Goal: Task Accomplishment & Management: Complete application form

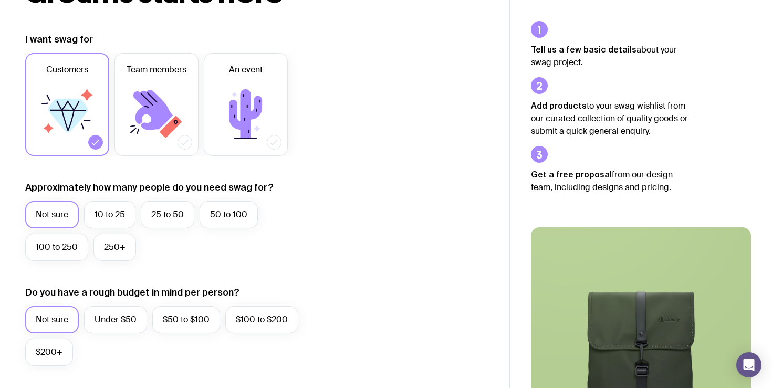
scroll to position [138, 0]
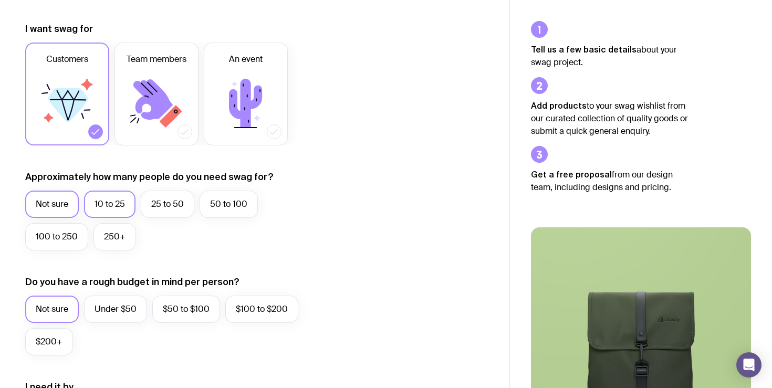
click at [126, 201] on label "10 to 25" at bounding box center [109, 204] width 51 height 27
click at [0, 0] on input "10 to 25" at bounding box center [0, 0] width 0 height 0
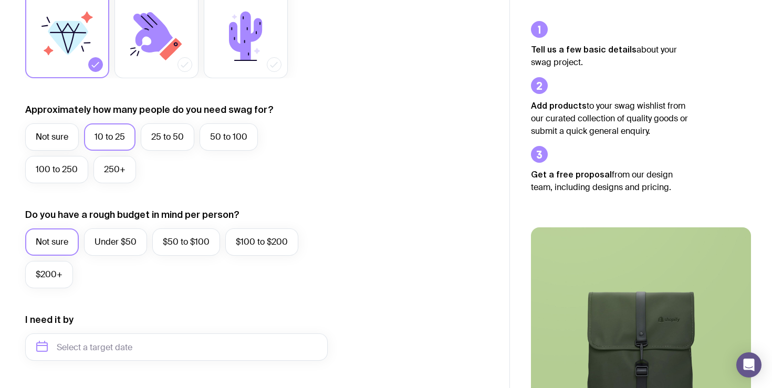
scroll to position [206, 0]
click at [128, 243] on label "Under $50" at bounding box center [115, 241] width 63 height 27
click at [0, 0] on input "Under $50" at bounding box center [0, 0] width 0 height 0
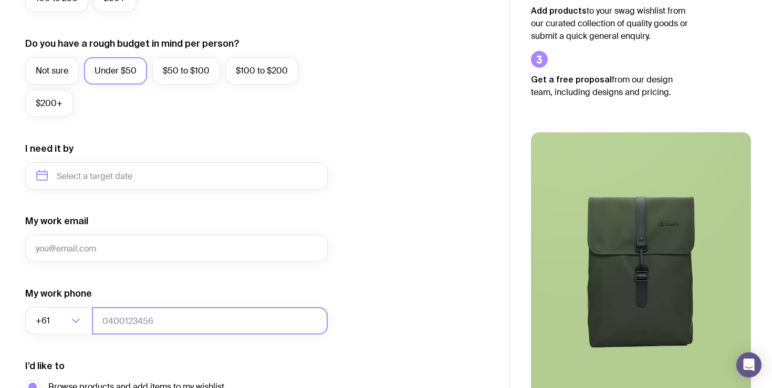
scroll to position [366, 0]
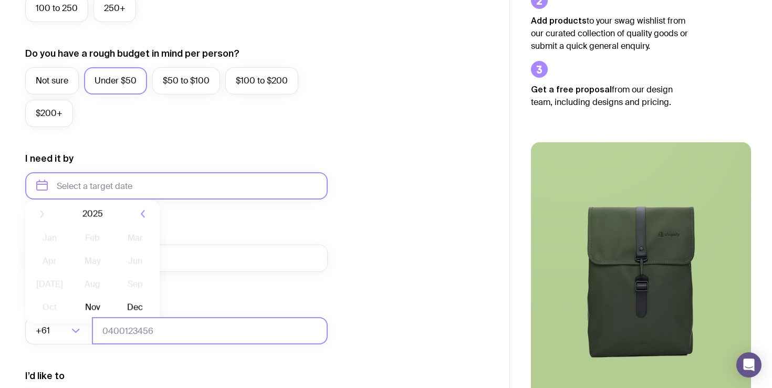
click at [160, 181] on input "text" at bounding box center [176, 185] width 302 height 27
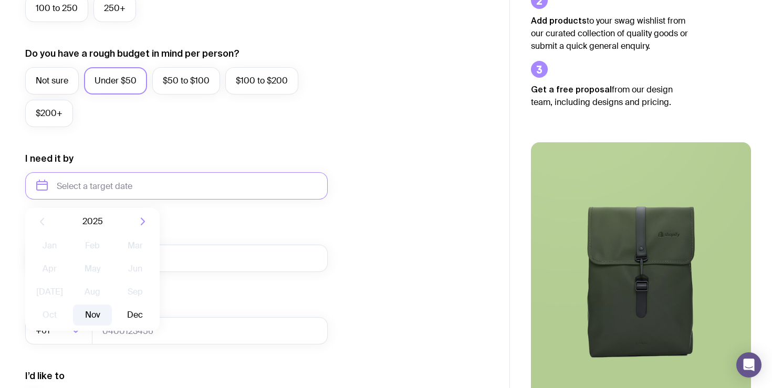
click at [96, 318] on button "Nov" at bounding box center [92, 314] width 38 height 21
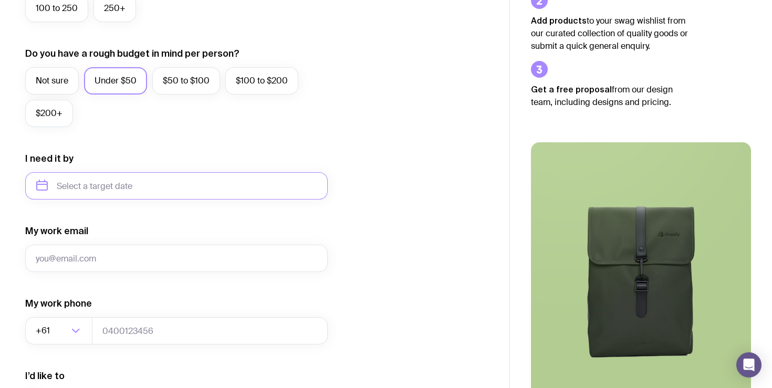
type input "[DATE]"
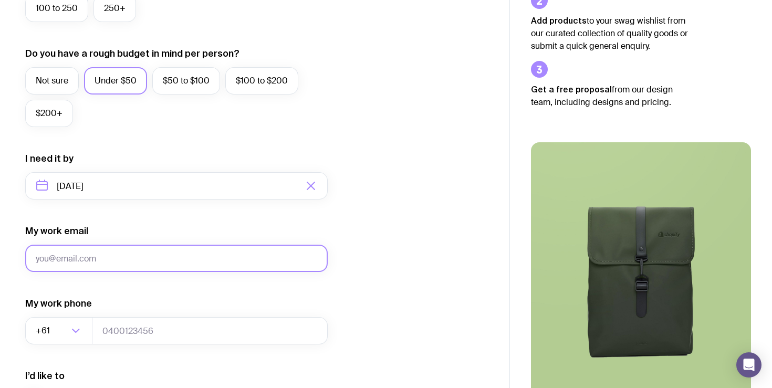
click at [201, 258] on input "My work email" at bounding box center [176, 258] width 302 height 27
type input "[PERSON_NAME][EMAIL_ADDRESS][DOMAIN_NAME]"
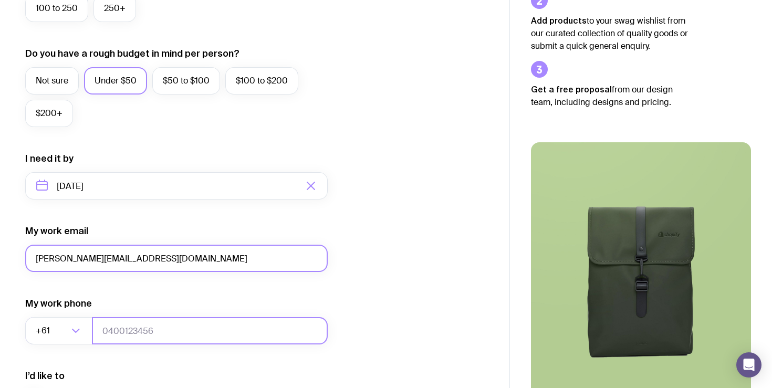
type input "0424200955"
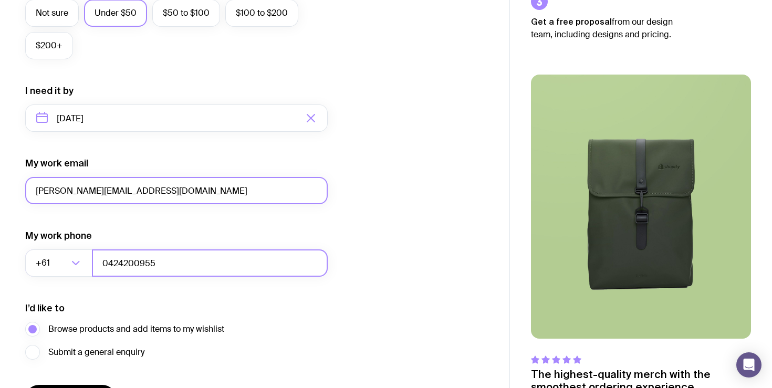
scroll to position [504, 0]
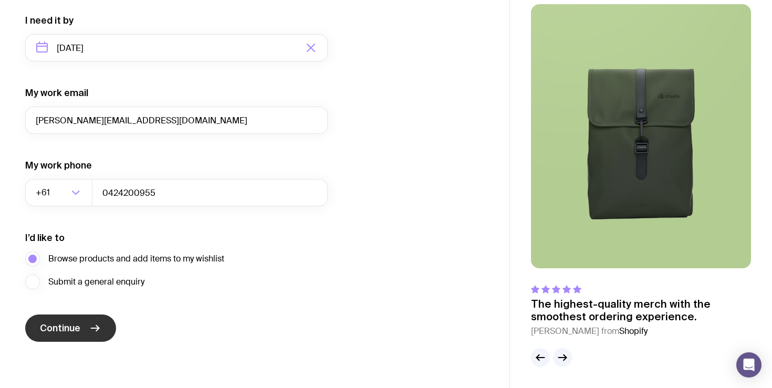
click at [106, 331] on button "Continue" at bounding box center [70, 327] width 91 height 27
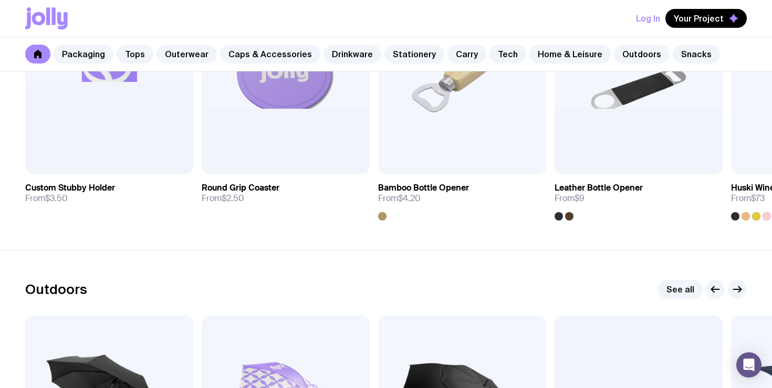
scroll to position [2822, 0]
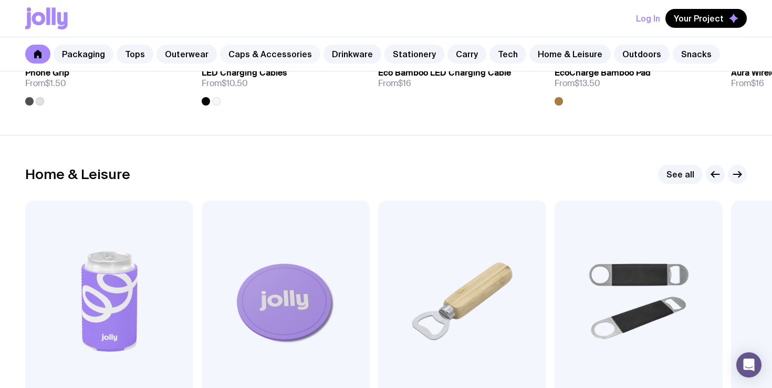
click at [238, 52] on link "Caps & Accessories" at bounding box center [270, 54] width 100 height 19
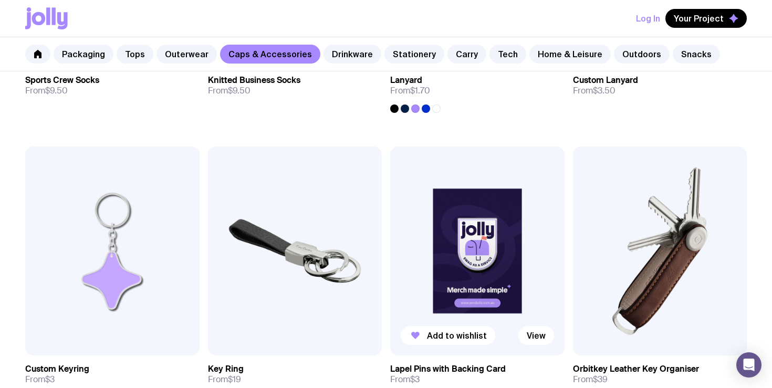
scroll to position [1428, 0]
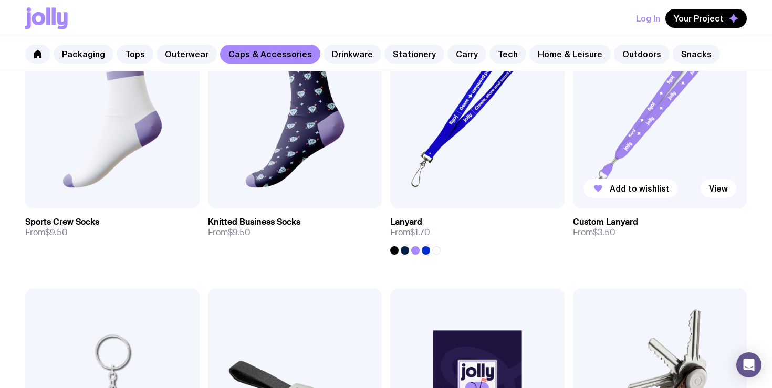
click at [651, 134] on img at bounding box center [660, 103] width 174 height 209
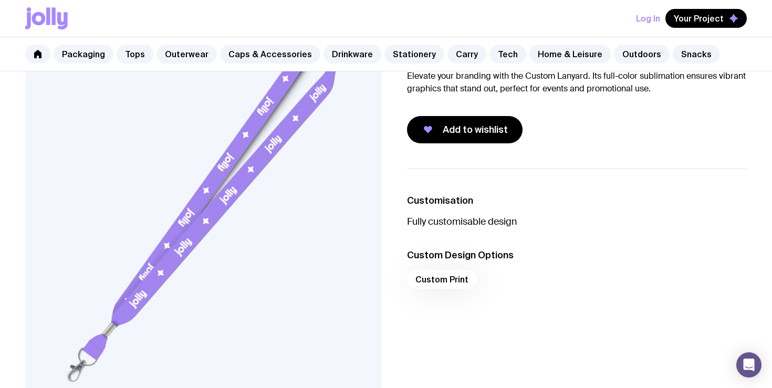
scroll to position [110, 0]
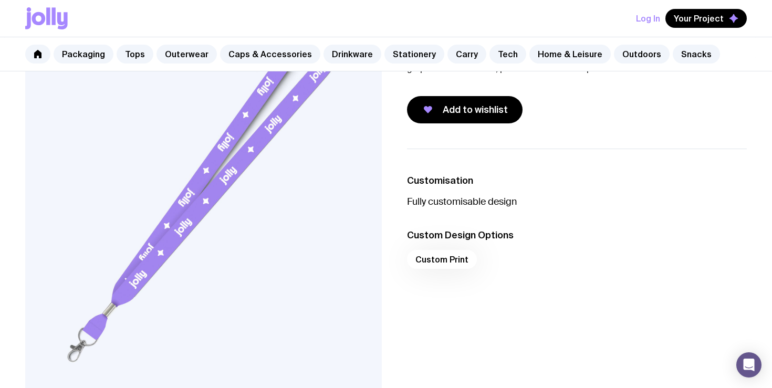
click at [450, 251] on div "Custom Print" at bounding box center [577, 262] width 340 height 25
click at [454, 257] on div "Custom Print" at bounding box center [577, 262] width 340 height 25
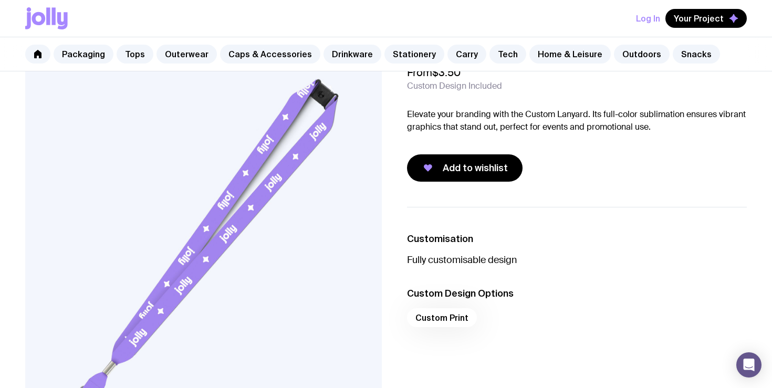
scroll to position [0, 0]
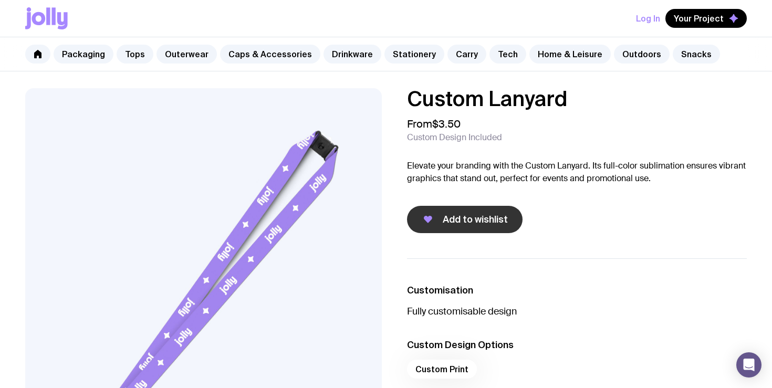
click at [465, 213] on span "Add to wishlist" at bounding box center [475, 219] width 65 height 13
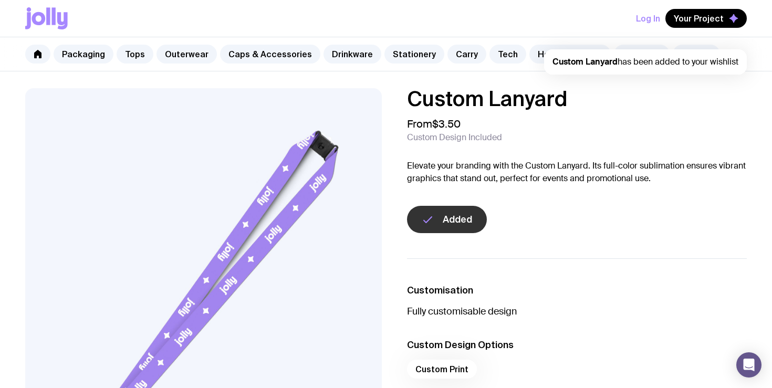
click at [636, 66] on span "Custom Lanyard has been added to your wishlist" at bounding box center [645, 61] width 186 height 11
click at [325, 163] on img at bounding box center [203, 302] width 356 height 428
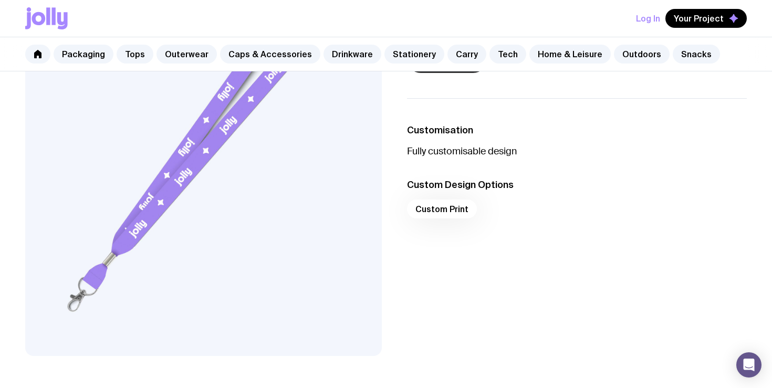
click at [436, 205] on div "Custom Print" at bounding box center [577, 211] width 340 height 25
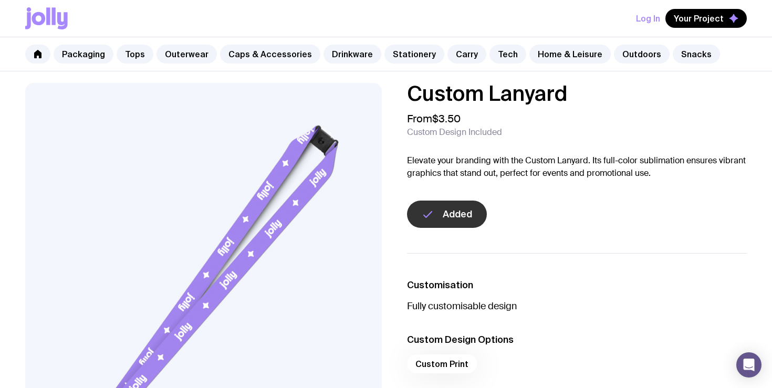
scroll to position [0, 0]
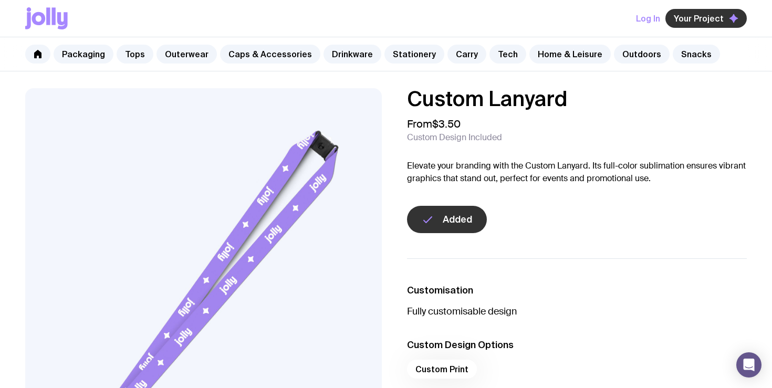
click at [688, 17] on span "Your Project" at bounding box center [699, 18] width 50 height 10
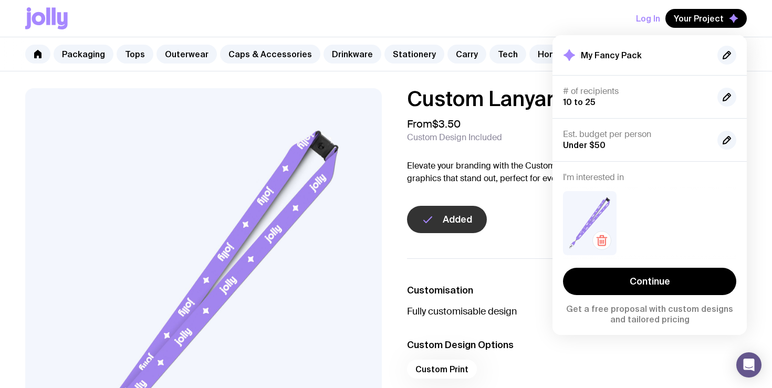
click at [598, 209] on img at bounding box center [590, 223] width 54 height 64
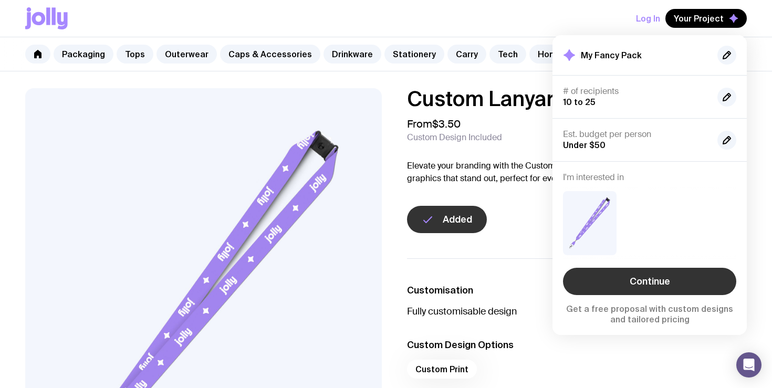
click at [636, 273] on link "Continue" at bounding box center [649, 281] width 173 height 27
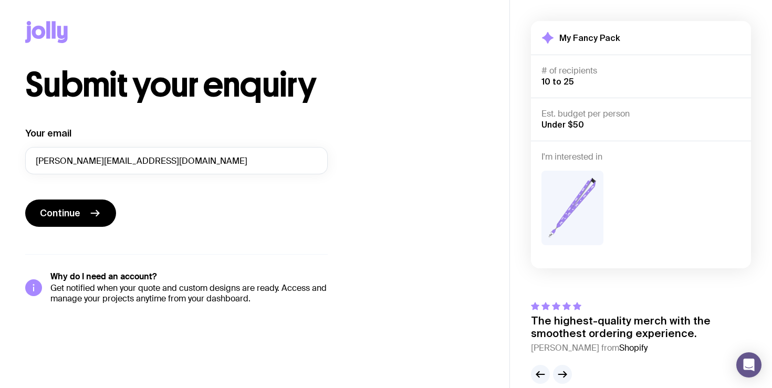
click at [554, 202] on img at bounding box center [572, 208] width 62 height 75
click at [93, 212] on icon "submit" at bounding box center [95, 213] width 13 height 13
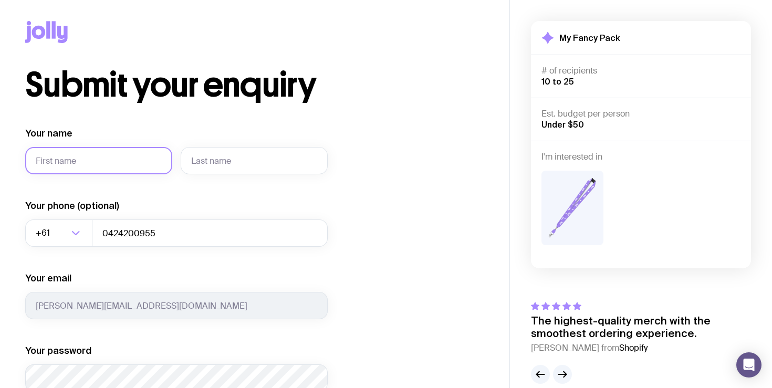
click at [118, 170] on input "Your name" at bounding box center [98, 160] width 147 height 27
type input "[PERSON_NAME]"
type input "assaf"
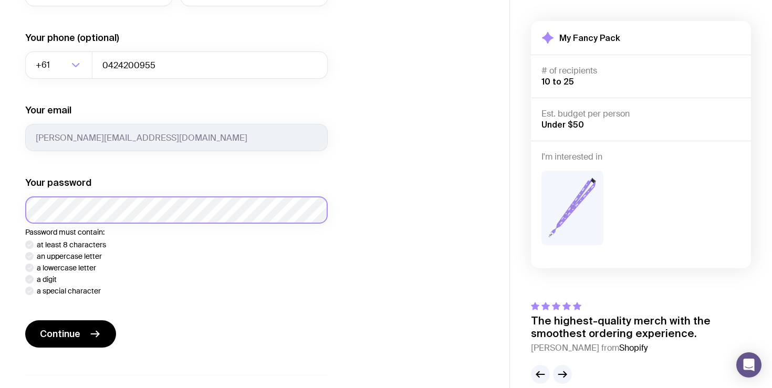
scroll to position [178, 0]
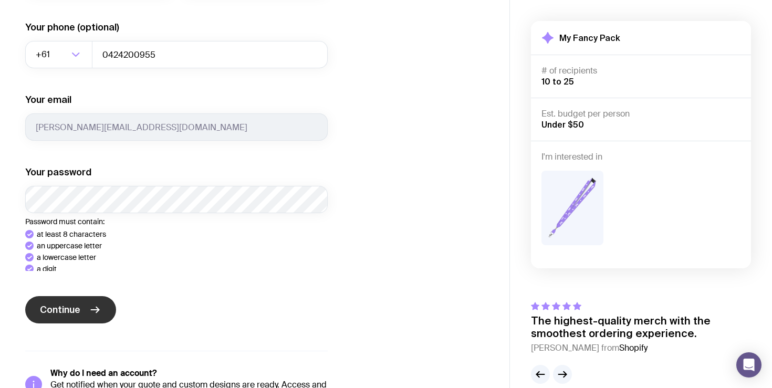
click at [80, 330] on div "Your name [PERSON_NAME] Your phone (optional) +61 Loading... 0424200955 Your em…" at bounding box center [176, 175] width 302 height 452
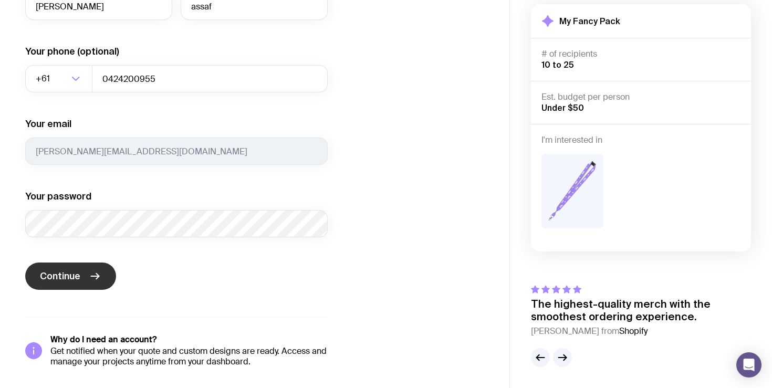
scroll to position [154, 0]
click at [84, 272] on button "Continue" at bounding box center [70, 275] width 91 height 27
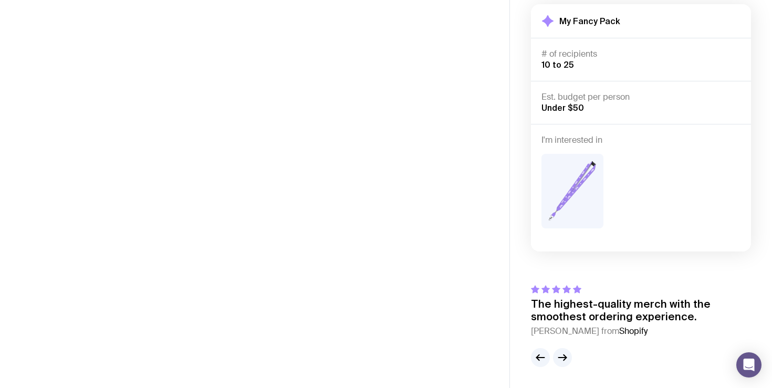
scroll to position [16, 0]
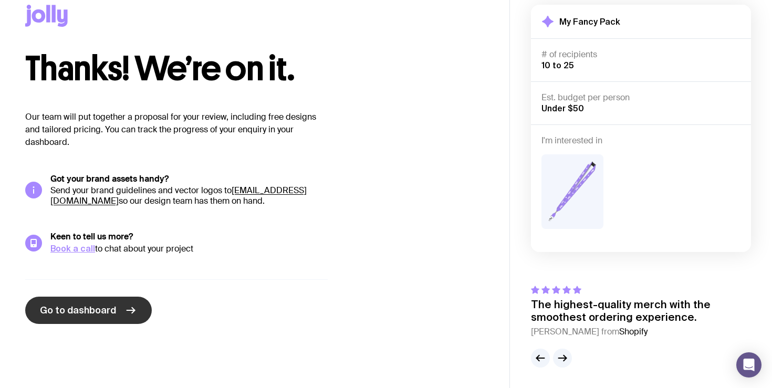
click at [138, 303] on link "Go to dashboard" at bounding box center [88, 310] width 127 height 27
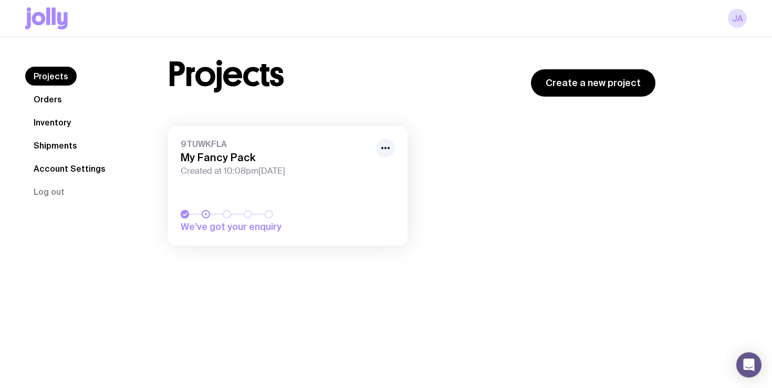
scroll to position [27, 0]
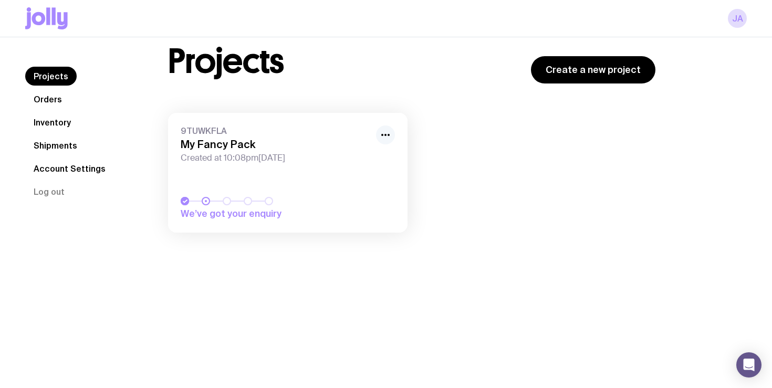
click at [381, 138] on icon "button" at bounding box center [385, 135] width 13 height 13
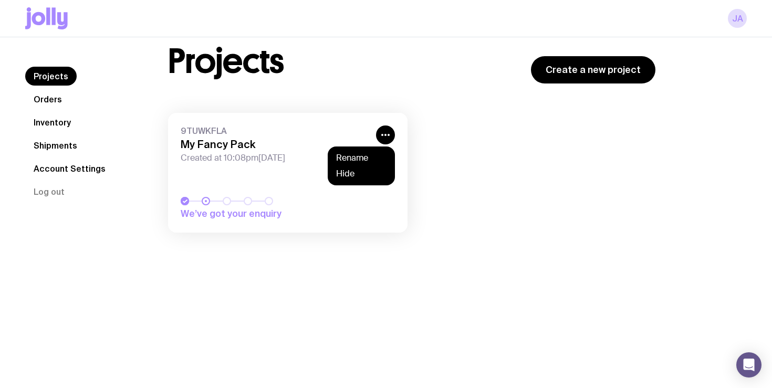
click at [217, 147] on h3 "My Fancy Pack" at bounding box center [275, 144] width 189 height 13
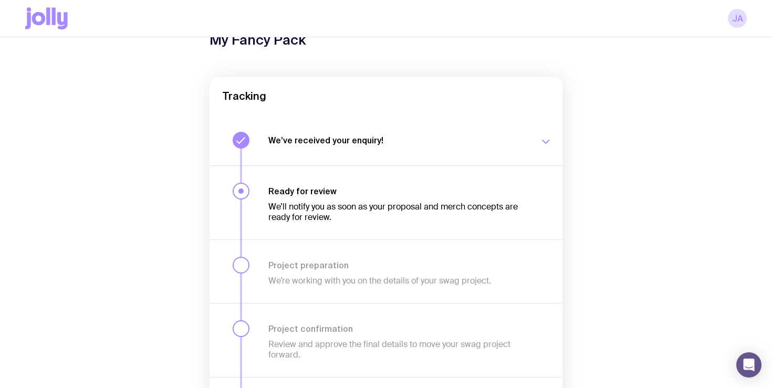
scroll to position [75, 0]
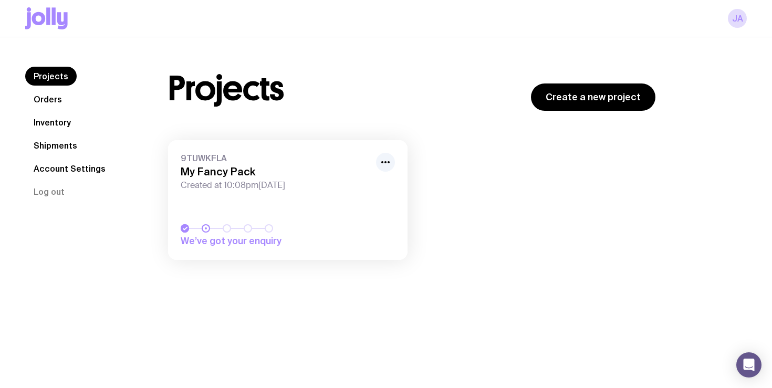
click at [231, 171] on h3 "My Fancy Pack" at bounding box center [275, 171] width 189 height 13
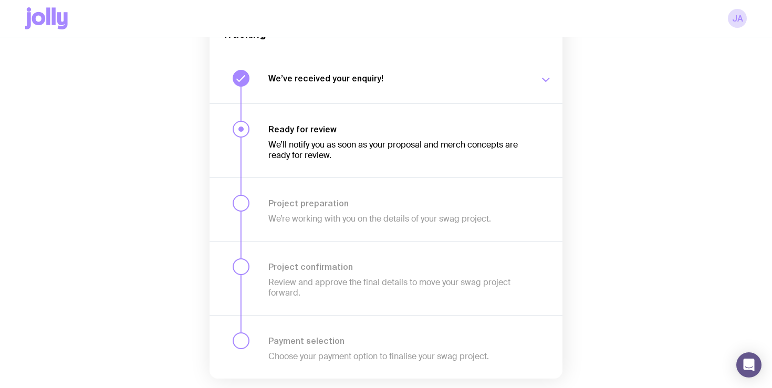
scroll to position [129, 0]
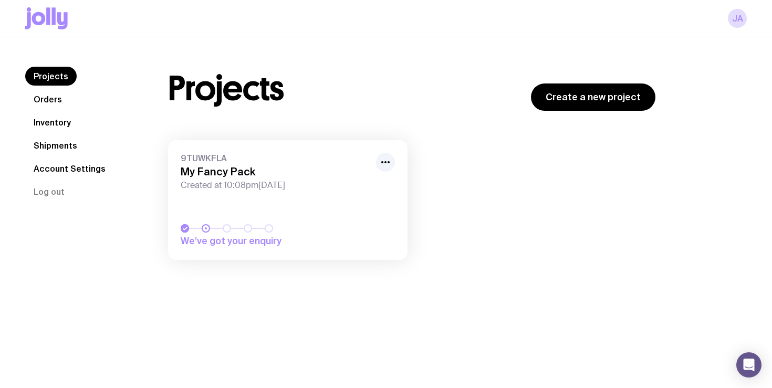
click at [57, 93] on link "Orders" at bounding box center [47, 99] width 45 height 19
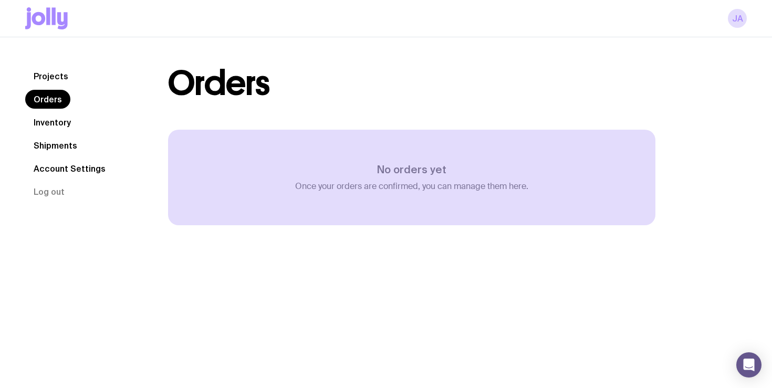
click at [62, 126] on link "Inventory" at bounding box center [52, 122] width 54 height 19
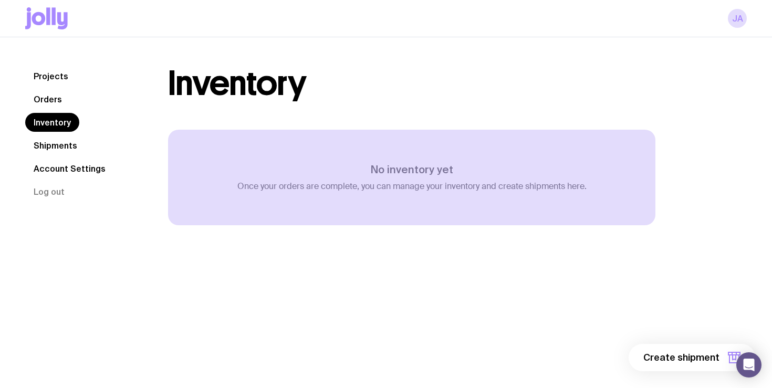
click at [68, 143] on link "Shipments" at bounding box center [55, 145] width 60 height 19
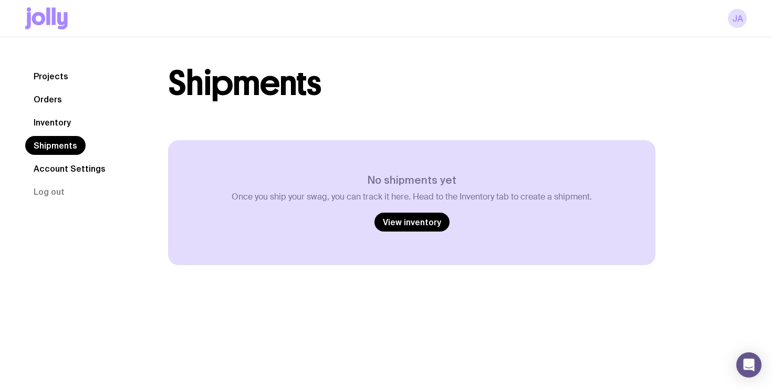
click at [41, 77] on link "Projects" at bounding box center [50, 76] width 51 height 19
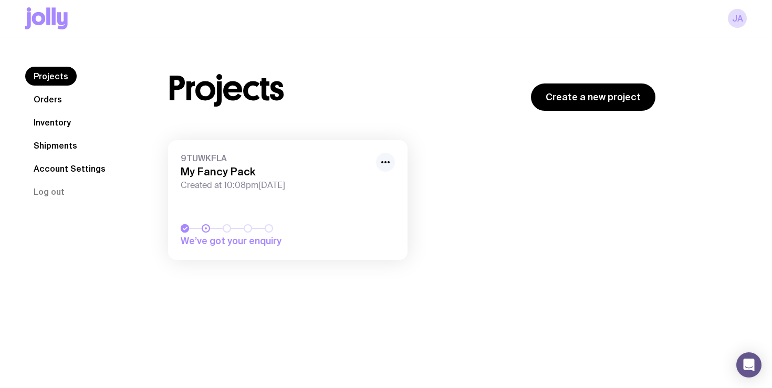
click at [379, 158] on icon "button" at bounding box center [385, 162] width 13 height 13
click at [282, 161] on span "9TUWKFLA" at bounding box center [275, 158] width 189 height 10
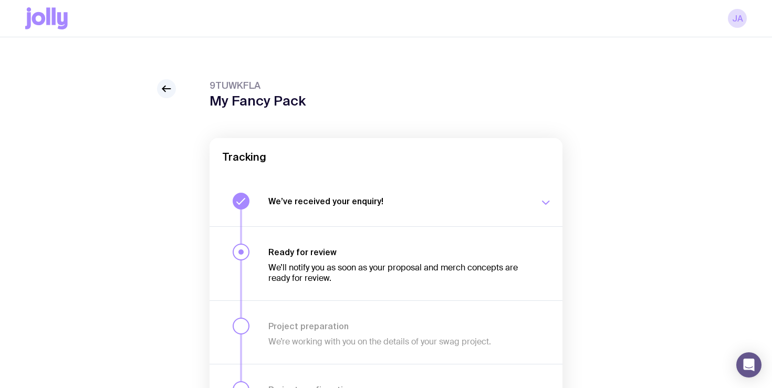
click at [317, 194] on div "We’ve received your enquiry! Our team is on it and preparing your proposal now.…" at bounding box center [409, 201] width 283 height 17
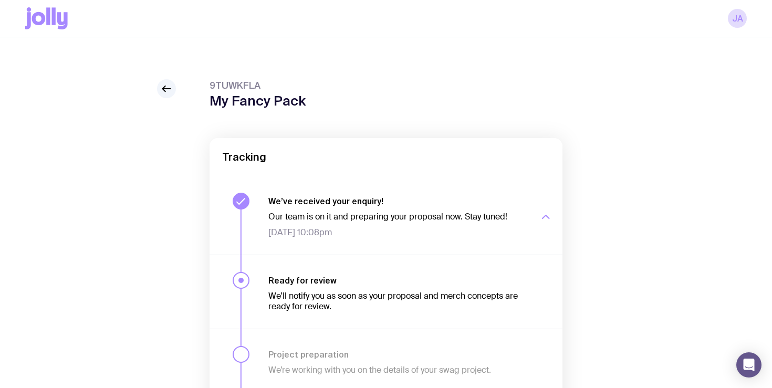
click at [334, 227] on span "[DATE] 10:08pm" at bounding box center [397, 232] width 258 height 10
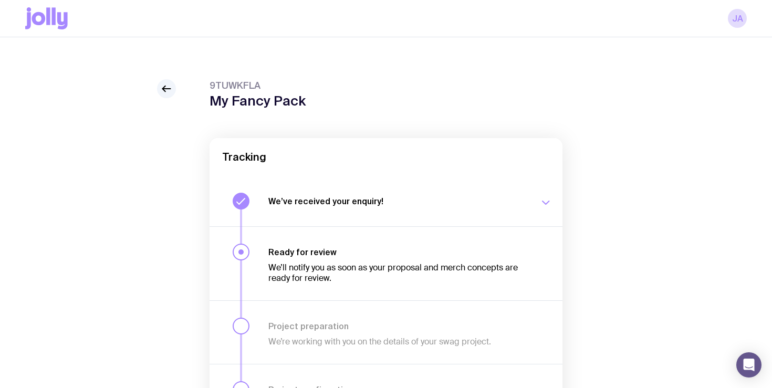
click at [233, 93] on h1 "My Fancy Pack" at bounding box center [257, 101] width 96 height 16
click at [181, 81] on div "9TUWKFLA My Fancy Pack Tracking We’ve received your enquiry! Our team is on it …" at bounding box center [385, 311] width 721 height 464
click at [165, 80] on link at bounding box center [166, 88] width 19 height 19
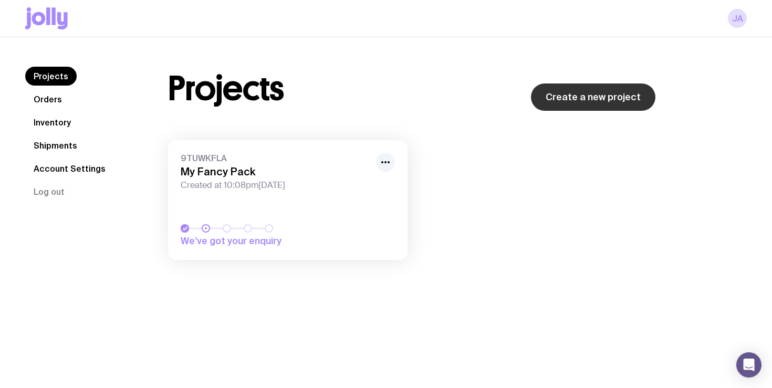
click at [640, 95] on link "Create a new project" at bounding box center [593, 96] width 124 height 27
click at [62, 198] on button "Log out" at bounding box center [49, 191] width 48 height 19
